Goal: Navigation & Orientation: Understand site structure

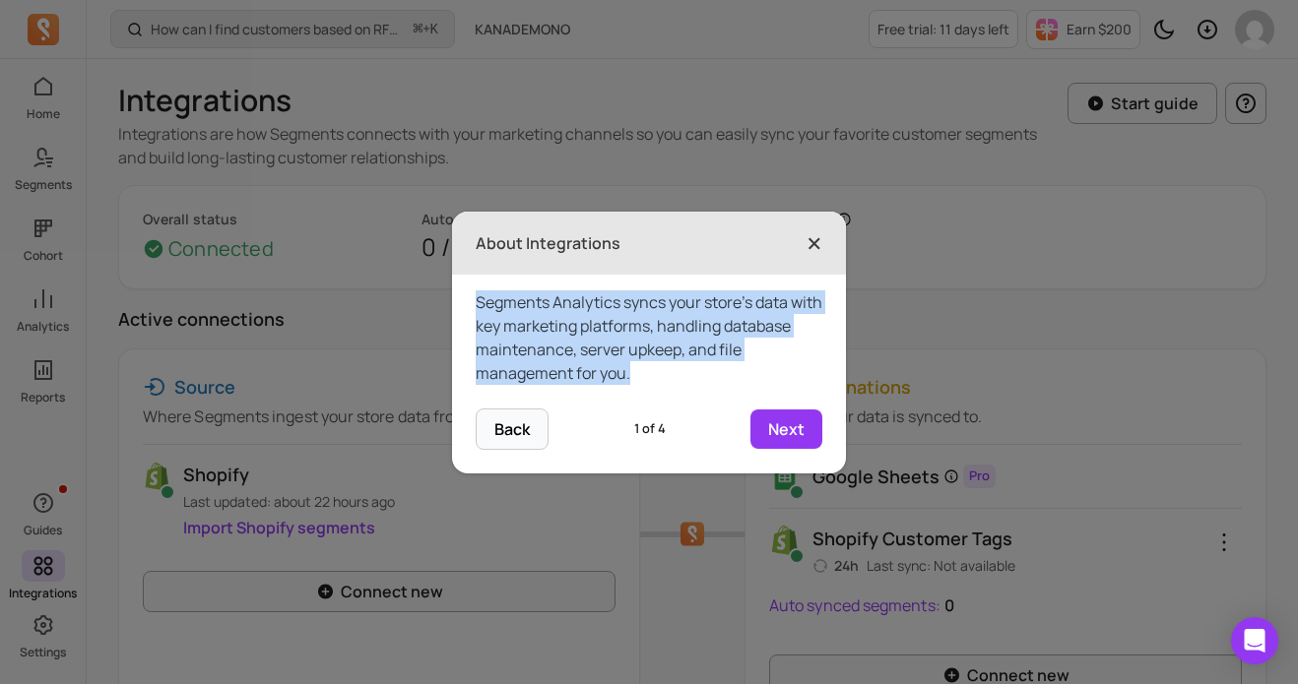
click at [811, 246] on span "×" at bounding box center [814, 243] width 16 height 43
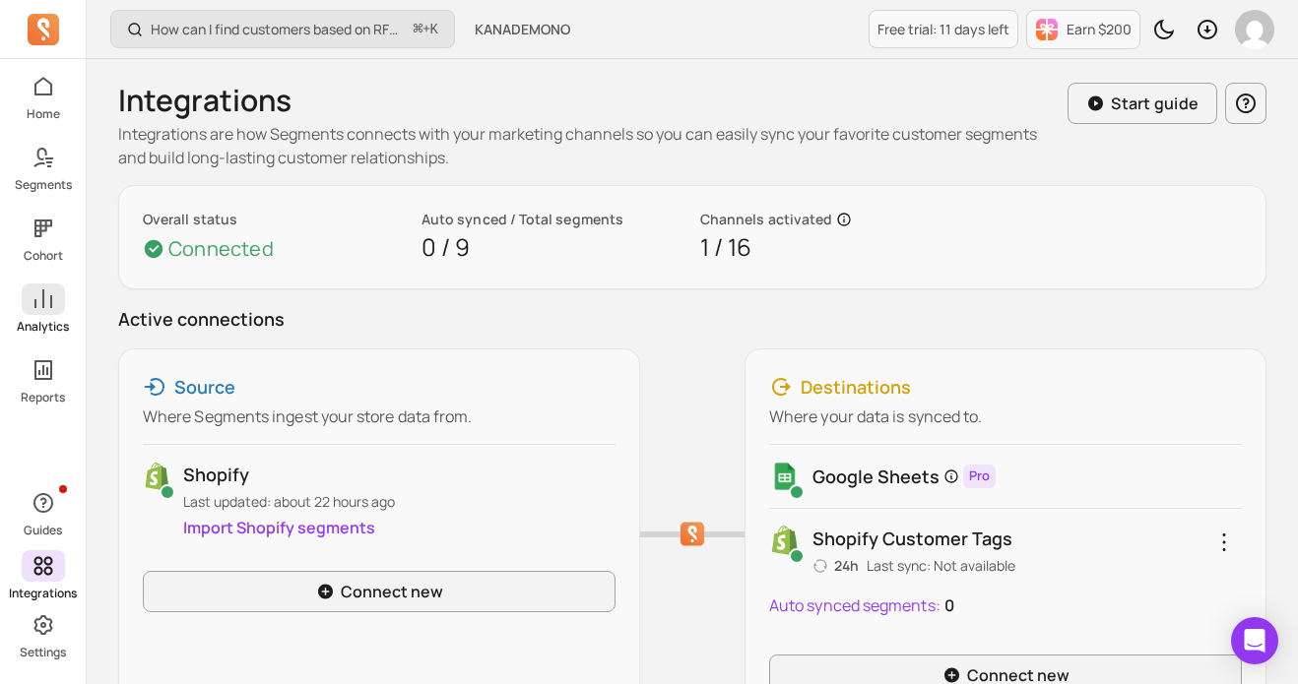
click at [41, 294] on icon at bounding box center [43, 298] width 18 height 19
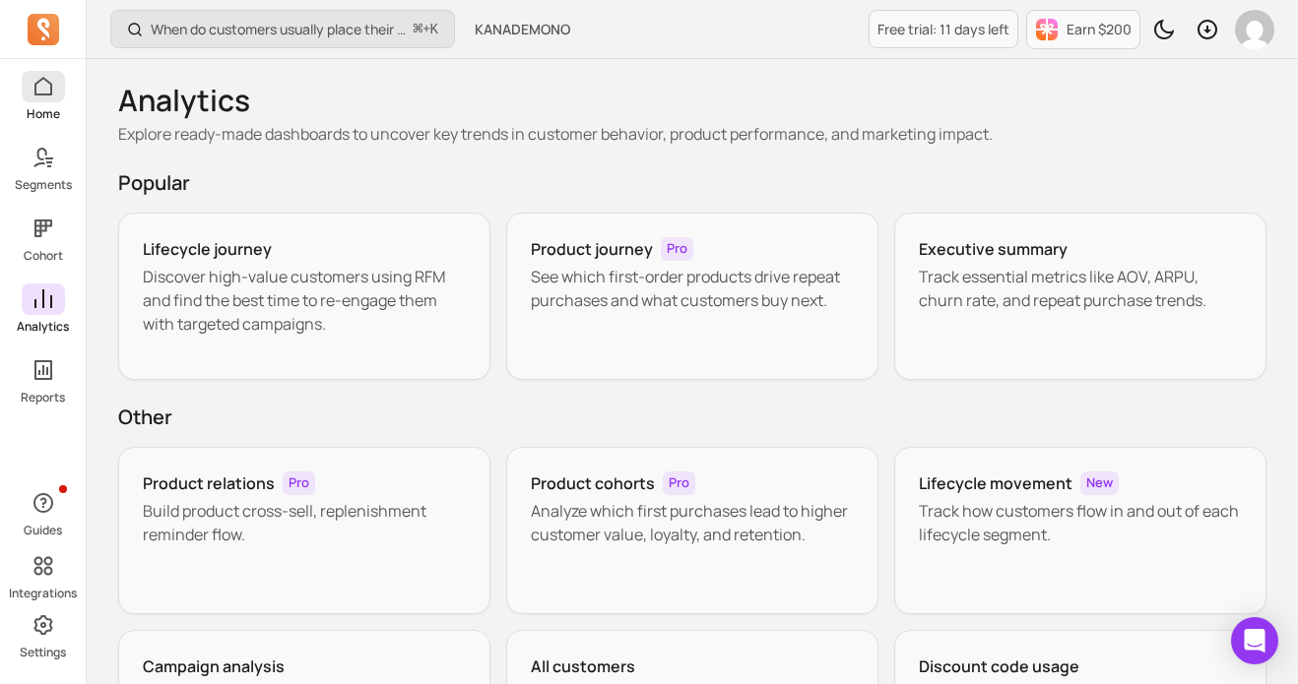
click at [46, 90] on icon at bounding box center [44, 87] width 24 height 24
